Goal: Register for event/course

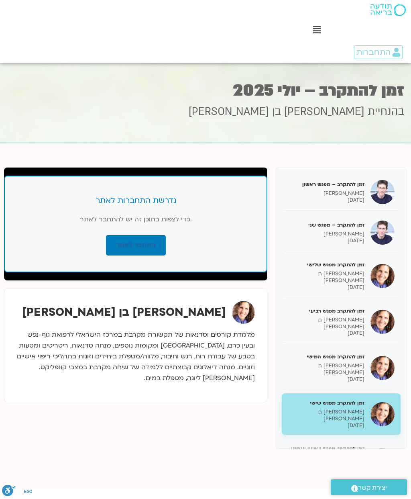
scroll to position [0, -3]
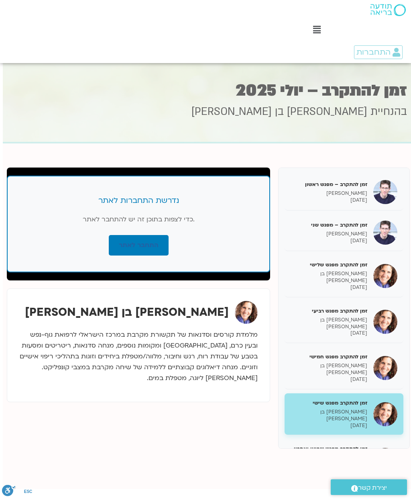
click at [317, 35] on div at bounding box center [317, 30] width 8 height 10
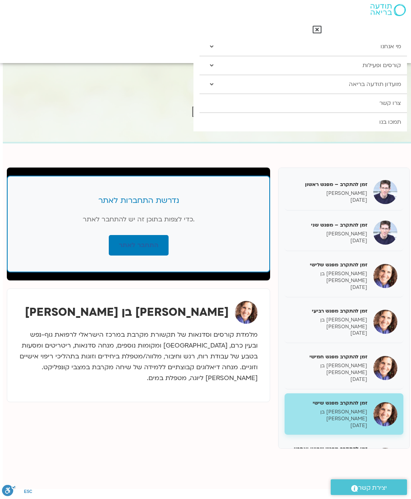
click at [303, 70] on link "קורסים ופעילות" at bounding box center [304, 65] width 208 height 18
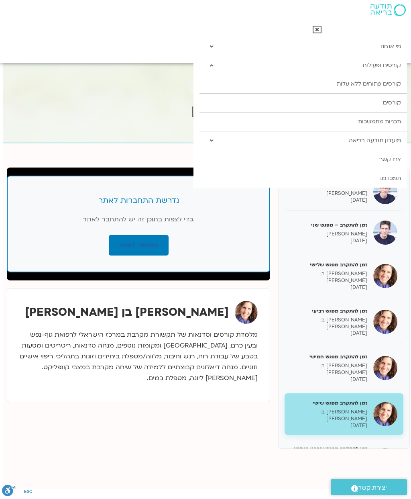
click at [325, 83] on link "קורסים פתוחים ללא עלות" at bounding box center [304, 84] width 208 height 18
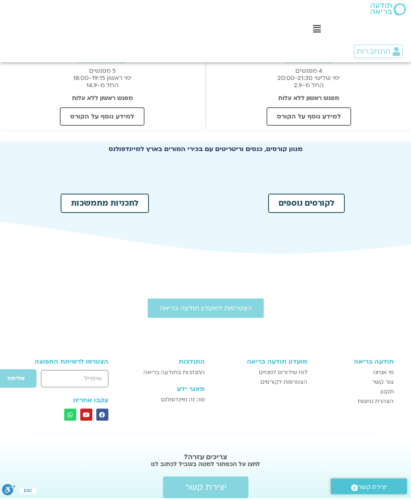
scroll to position [371, 0]
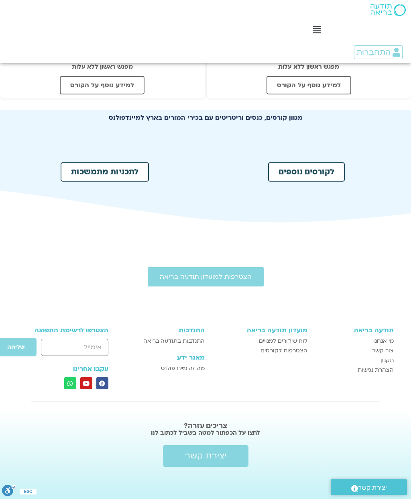
click at [307, 164] on link "לקורסים נוספים" at bounding box center [306, 171] width 77 height 19
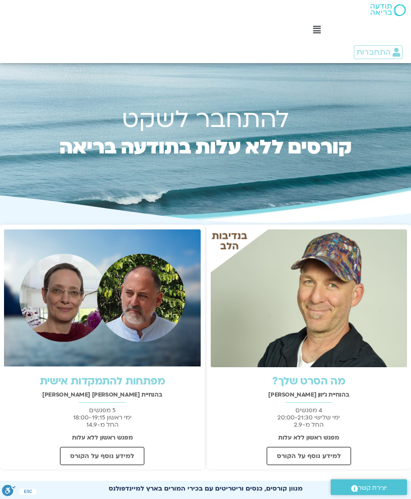
scroll to position [0, 0]
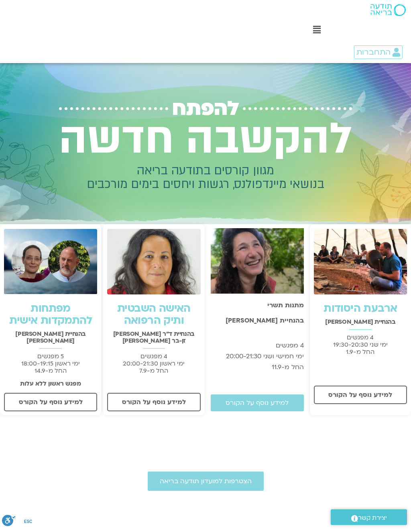
click at [320, 31] on icon at bounding box center [317, 29] width 8 height 9
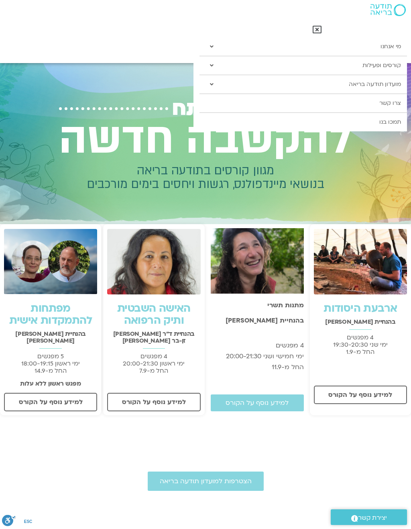
click at [282, 65] on link "קורסים ופעילות" at bounding box center [304, 65] width 208 height 18
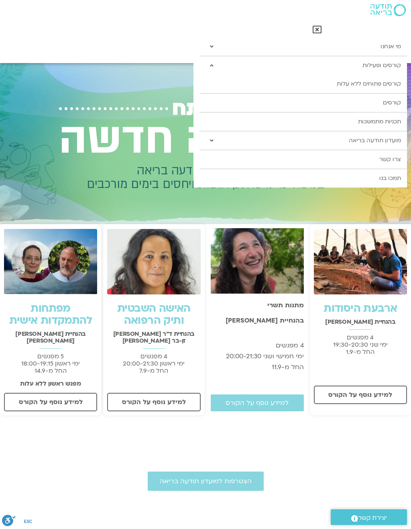
click at [352, 124] on link "תכניות מתמשכות" at bounding box center [304, 121] width 208 height 18
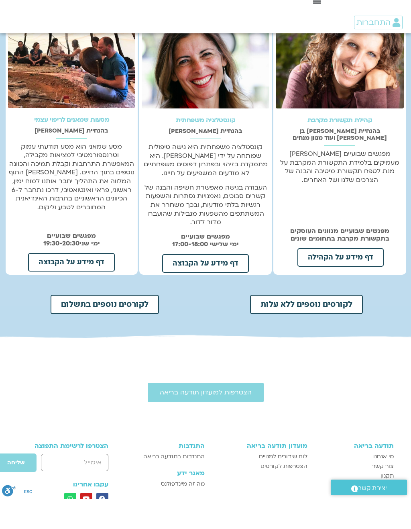
scroll to position [190, 0]
click at [326, 278] on link "דף מידע על הקהילה" at bounding box center [341, 287] width 86 height 18
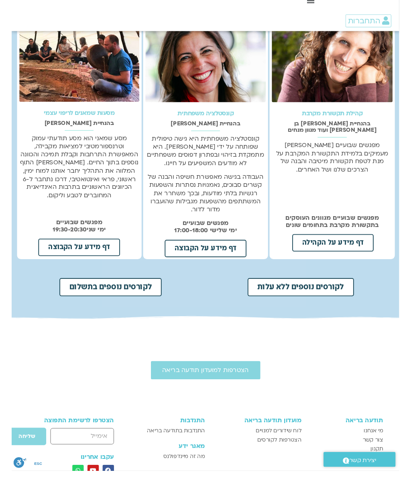
scroll to position [220, 0]
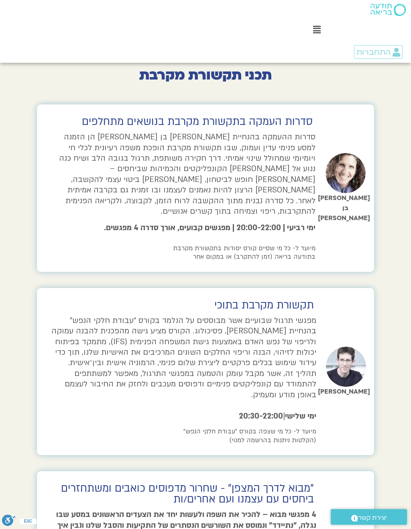
scroll to position [876, 0]
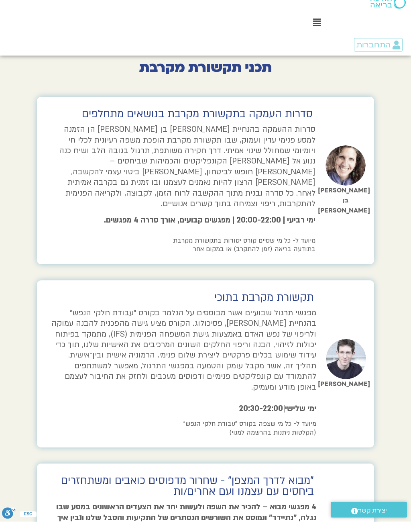
click at [211, 159] on p "סדרות ההעמקה בהנחיית [PERSON_NAME] בן [PERSON_NAME] הן הזמנה למסע פנימי עדין וע…" at bounding box center [183, 174] width 266 height 85
click at [170, 239] on div "מיועד ל- כל מי שסיים קורס יסודות בתקשורת מקרבת בתודעה בריאה (זמן להתקרב) או במק…" at bounding box center [183, 253] width 266 height 29
click at [217, 244] on h6 "מיועד ל- כל מי שסיים קורס יסודות בתקשורת מקרבת בתודעה בריאה (זמן להתקרב) או במק…" at bounding box center [183, 252] width 266 height 17
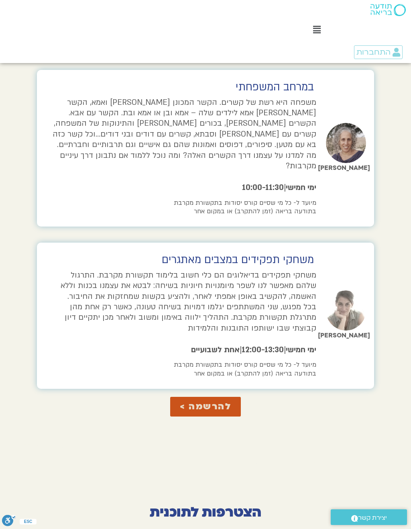
click at [200, 402] on span "להרשמה >" at bounding box center [205, 407] width 51 height 10
